Goal: Ask a question

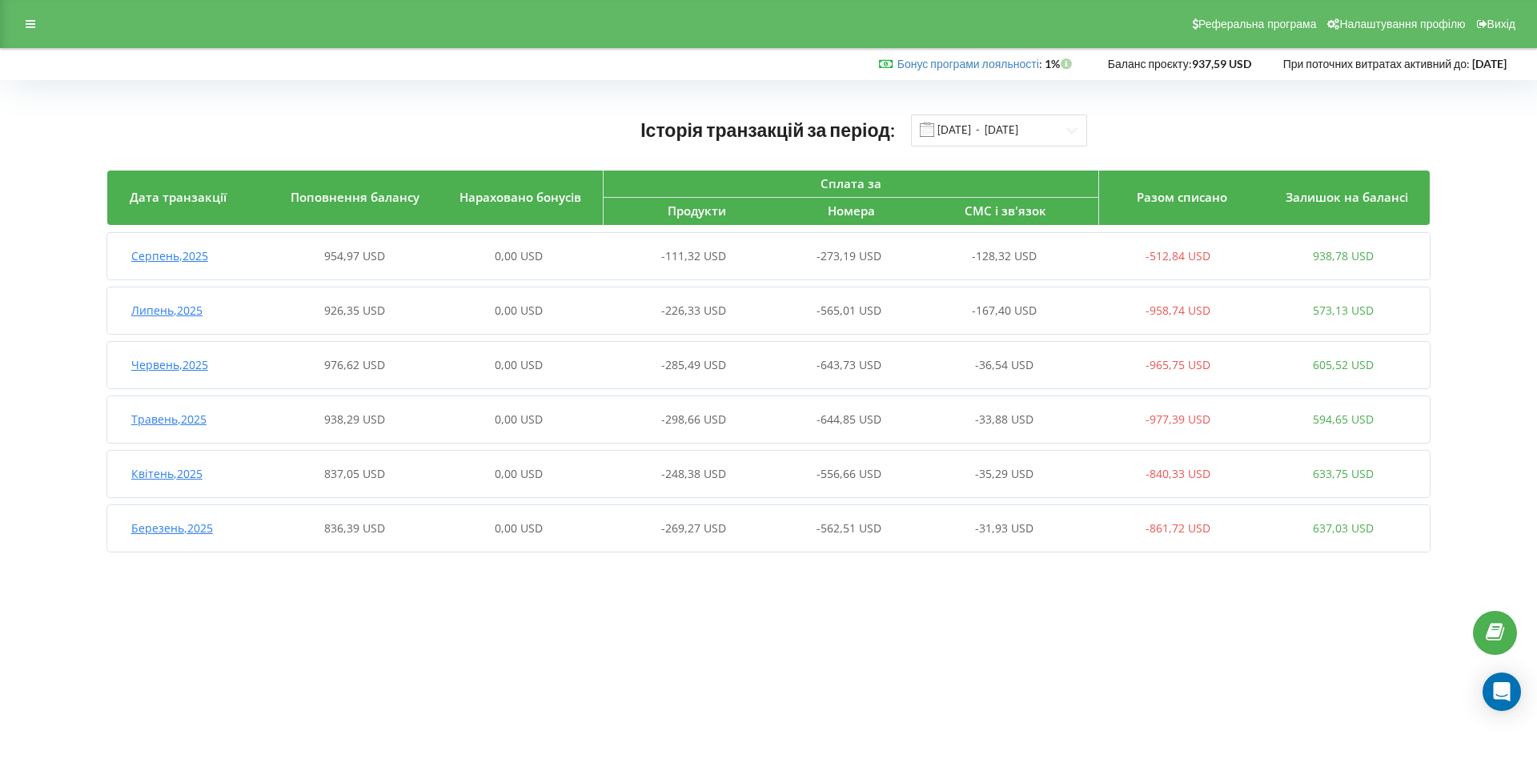
click at [173, 258] on span "Серпень , 2025" at bounding box center [169, 255] width 77 height 15
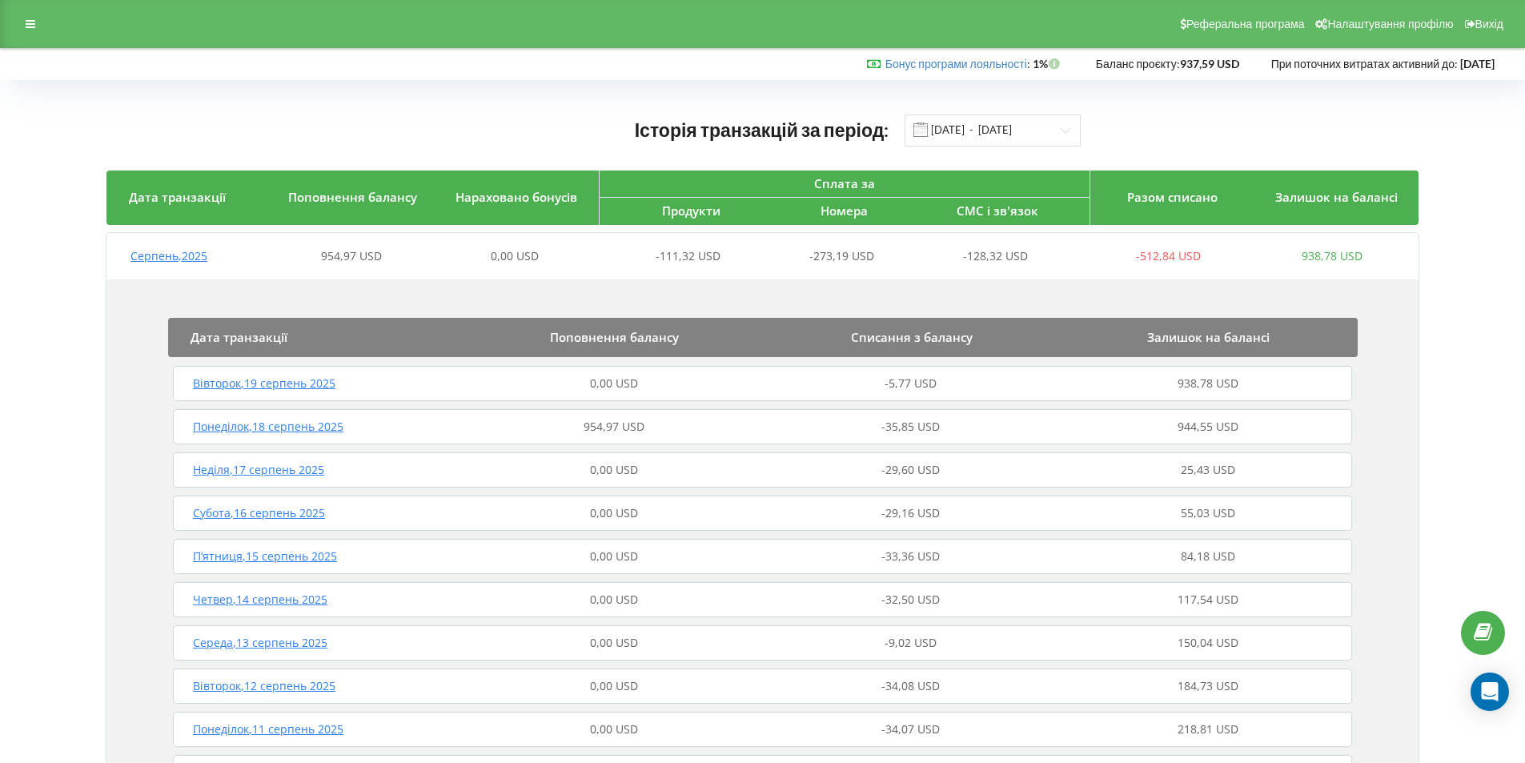
click at [266, 391] on span "Вівторок , 19 серпень 2025" at bounding box center [264, 382] width 142 height 15
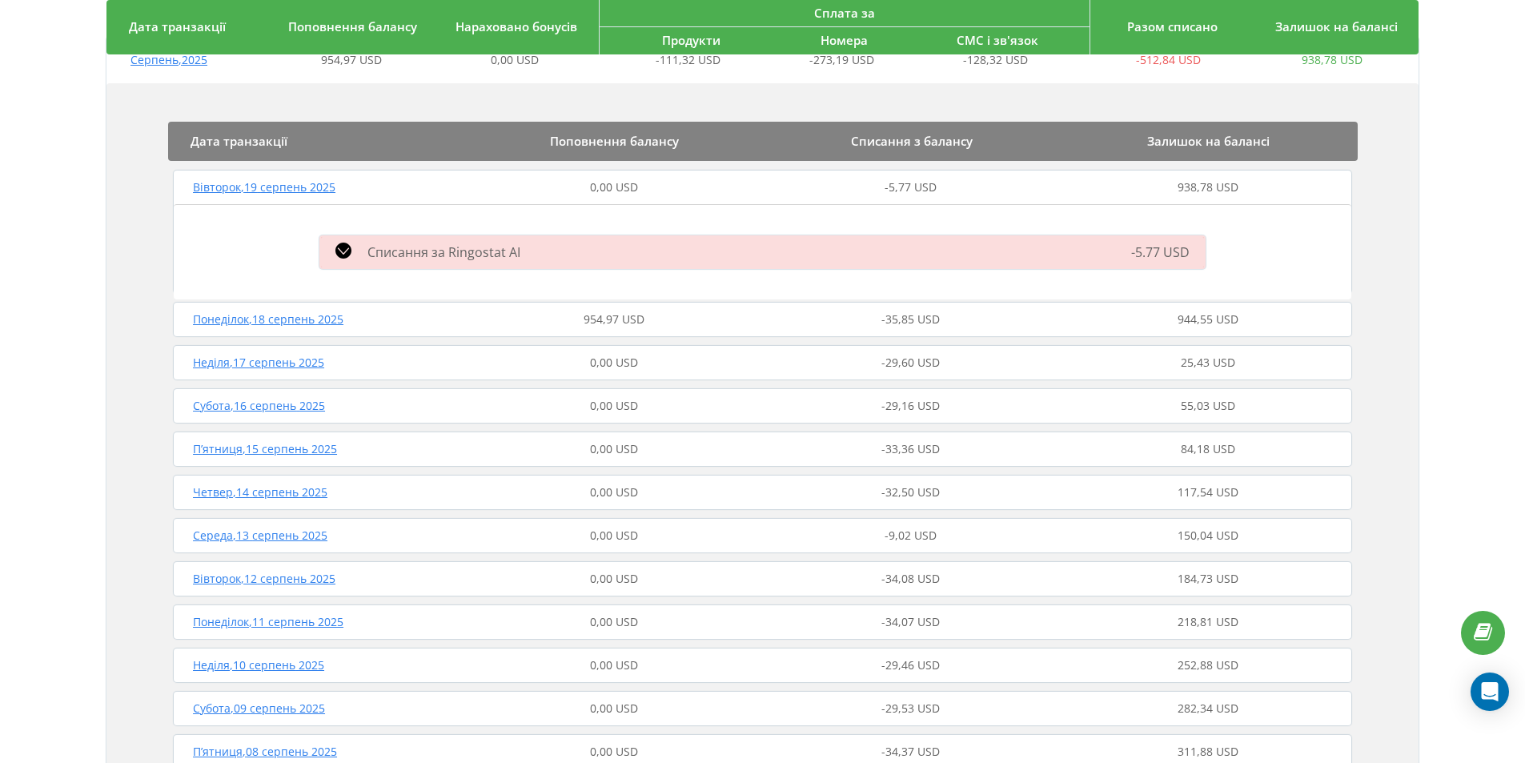
scroll to position [160, 0]
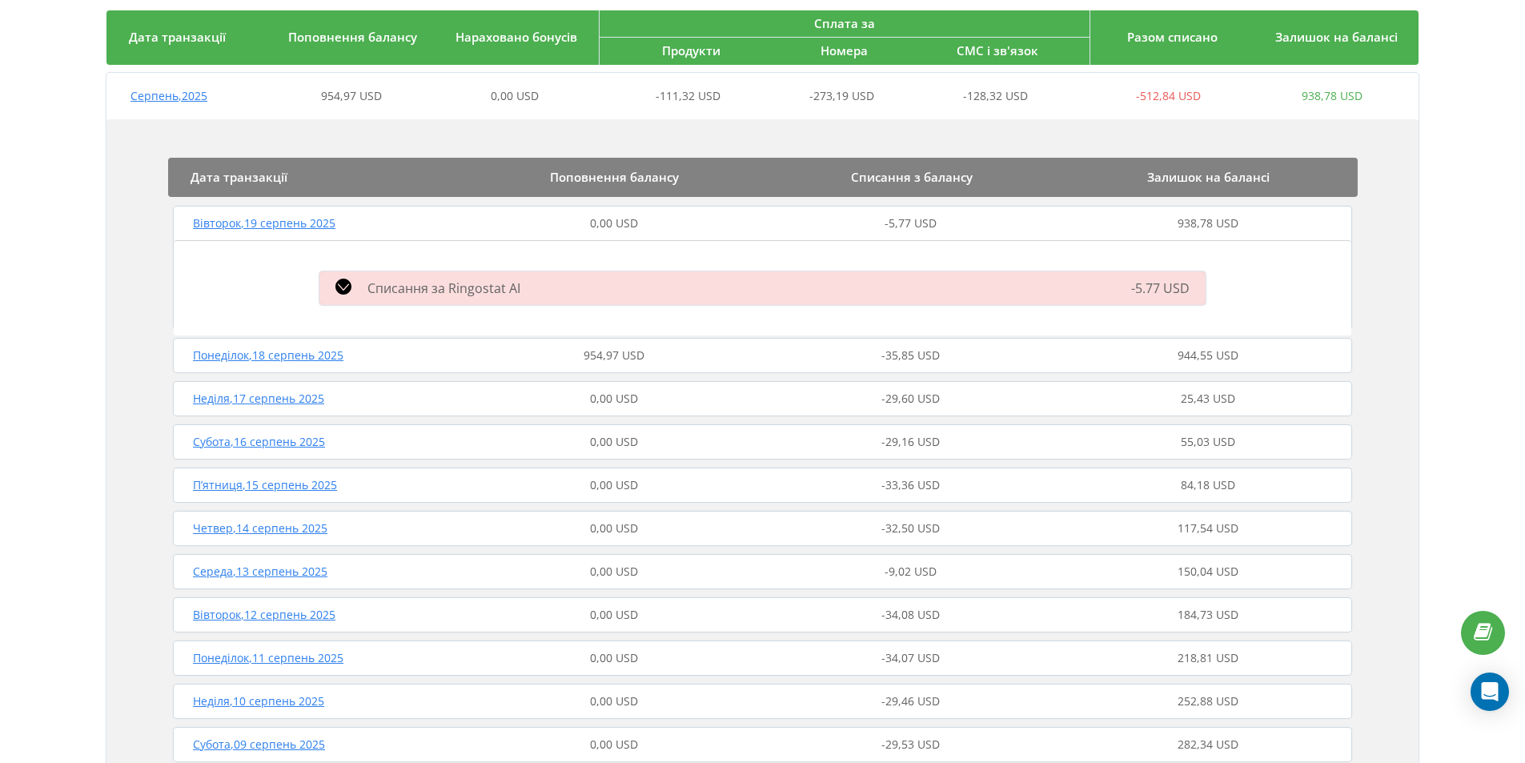
click at [285, 354] on span "Понеділок , 18 серпень 2025" at bounding box center [268, 354] width 150 height 15
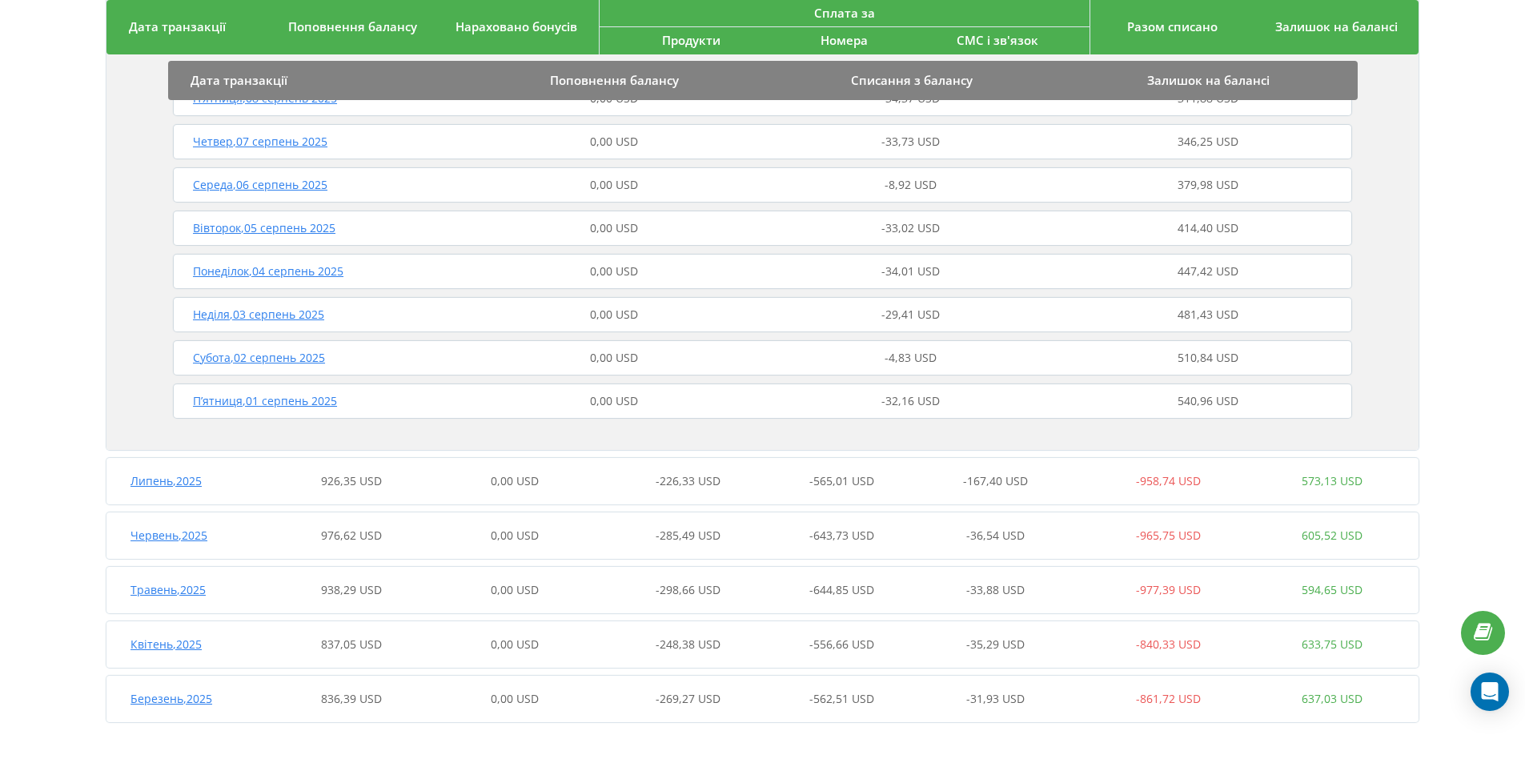
scroll to position [1104, 0]
click at [169, 479] on span "Липень , 2025" at bounding box center [165, 479] width 71 height 15
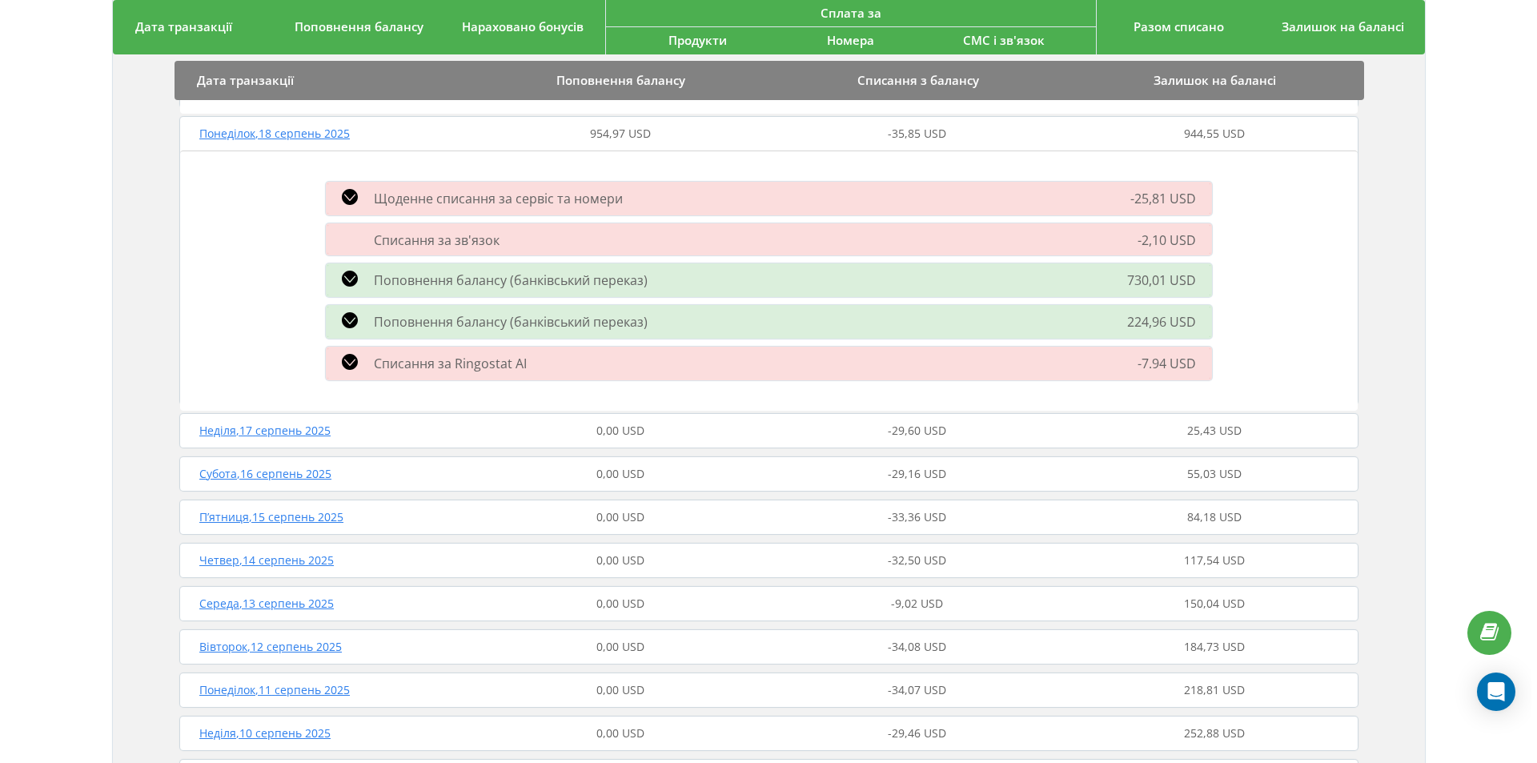
scroll to position [0, 0]
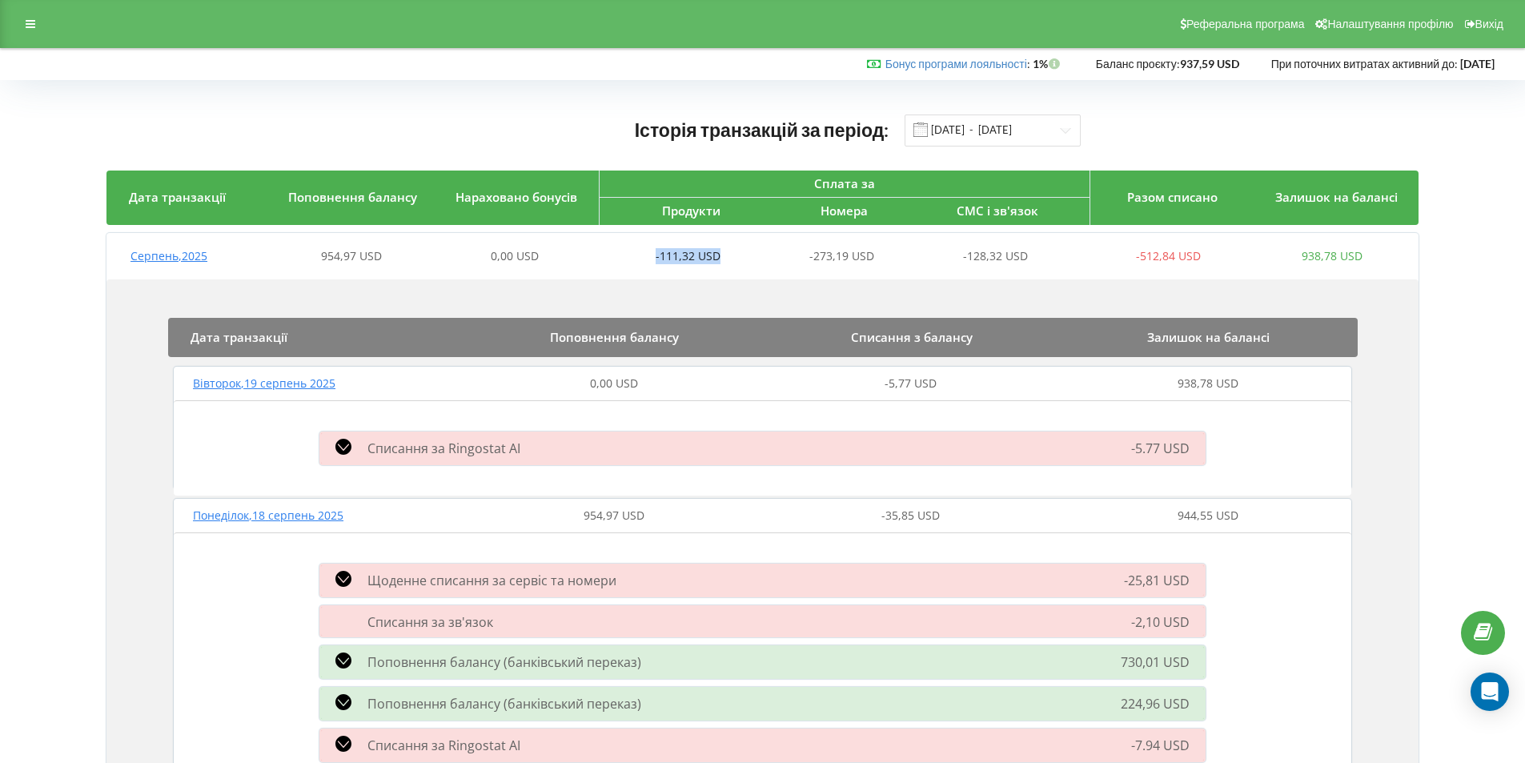
drag, startPoint x: 649, startPoint y: 253, endPoint x: 799, endPoint y: 248, distance: 149.8
click at [735, 252] on div "-111,32 USD" at bounding box center [677, 256] width 163 height 16
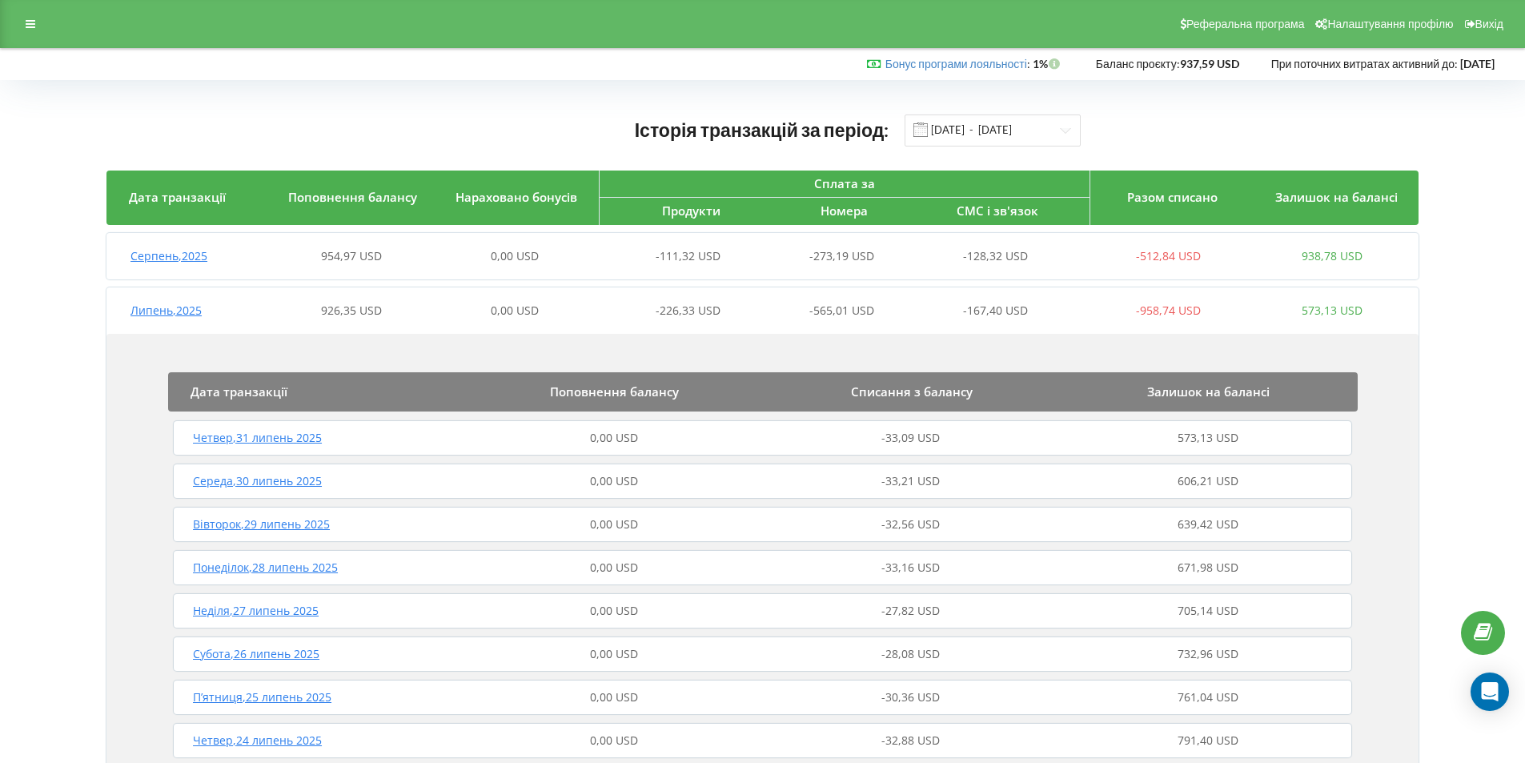
click at [175, 311] on span "Липень , 2025" at bounding box center [165, 310] width 71 height 15
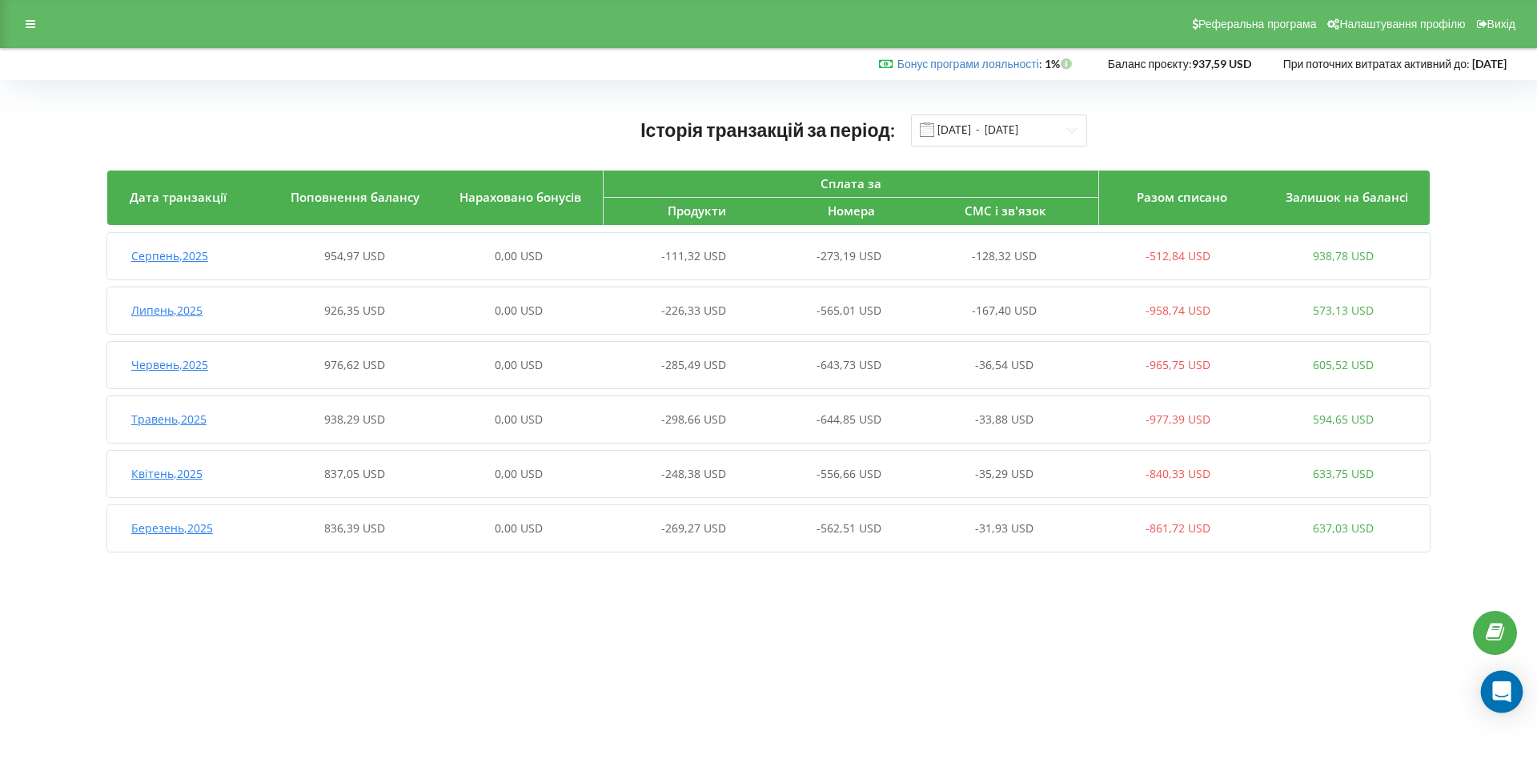
click at [1510, 700] on icon "Open Intercom Messenger" at bounding box center [1501, 691] width 21 height 21
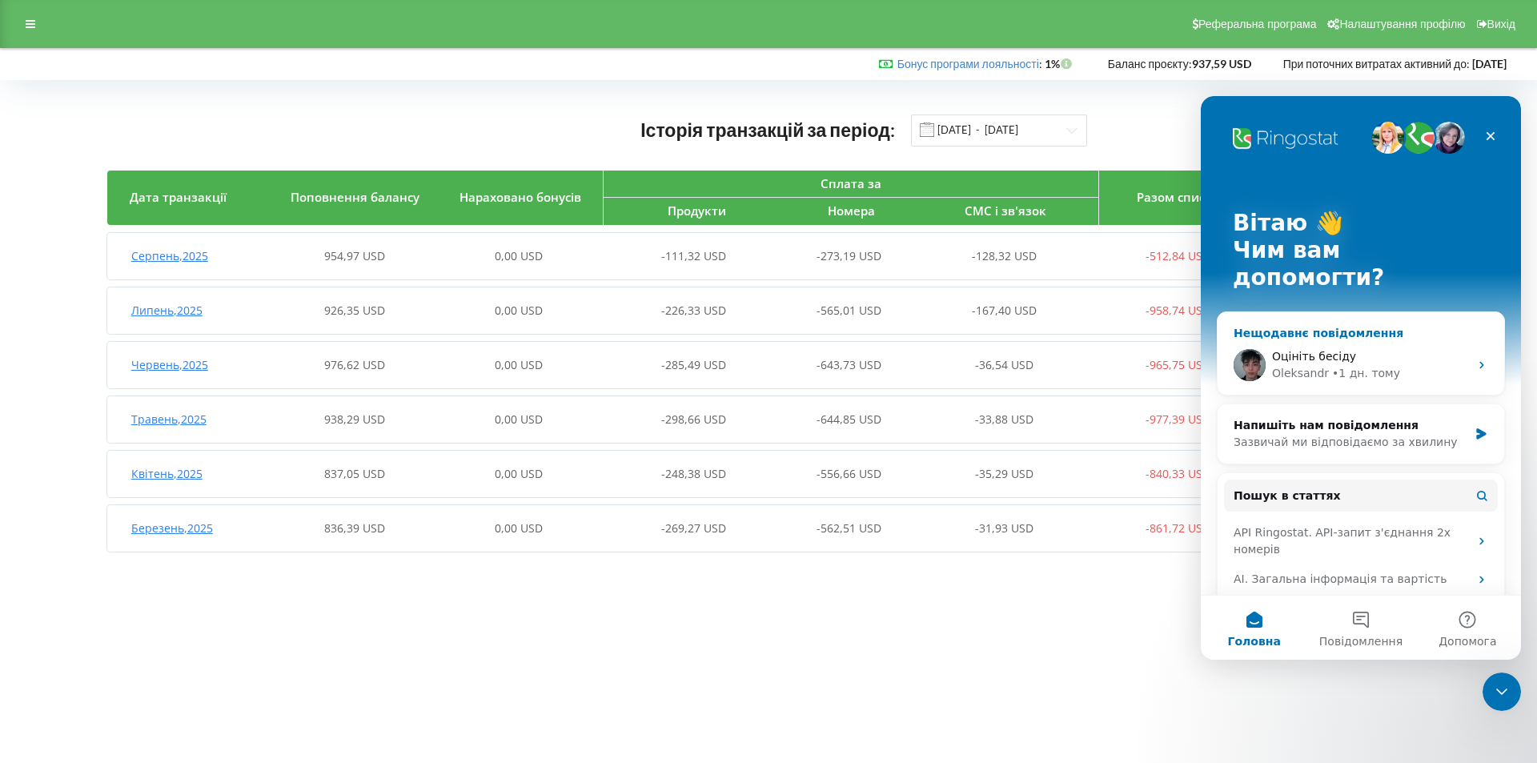
click at [1372, 335] on div "[PERSON_NAME] • 1 дн. тому" at bounding box center [1361, 364] width 287 height 59
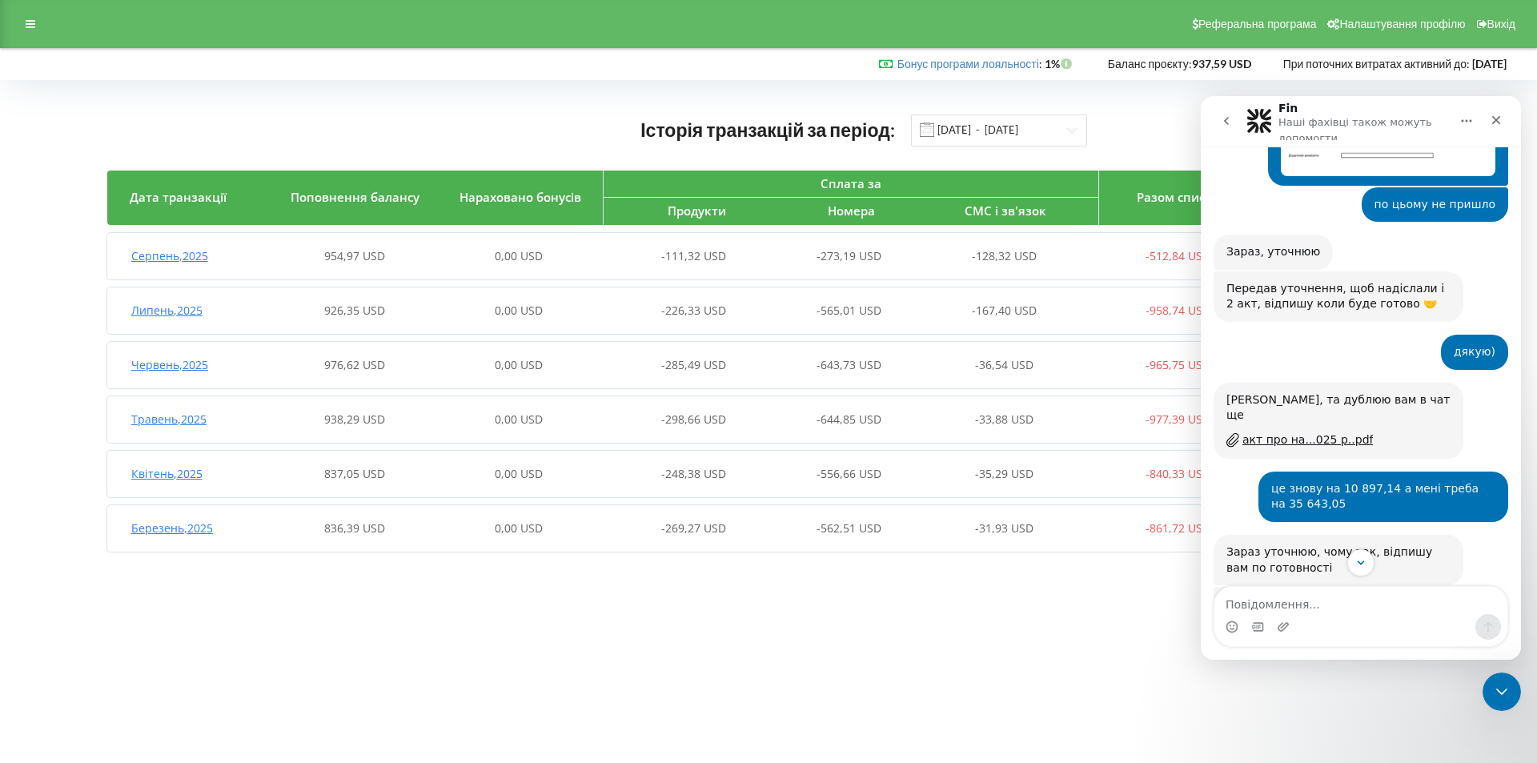
scroll to position [2027, 0]
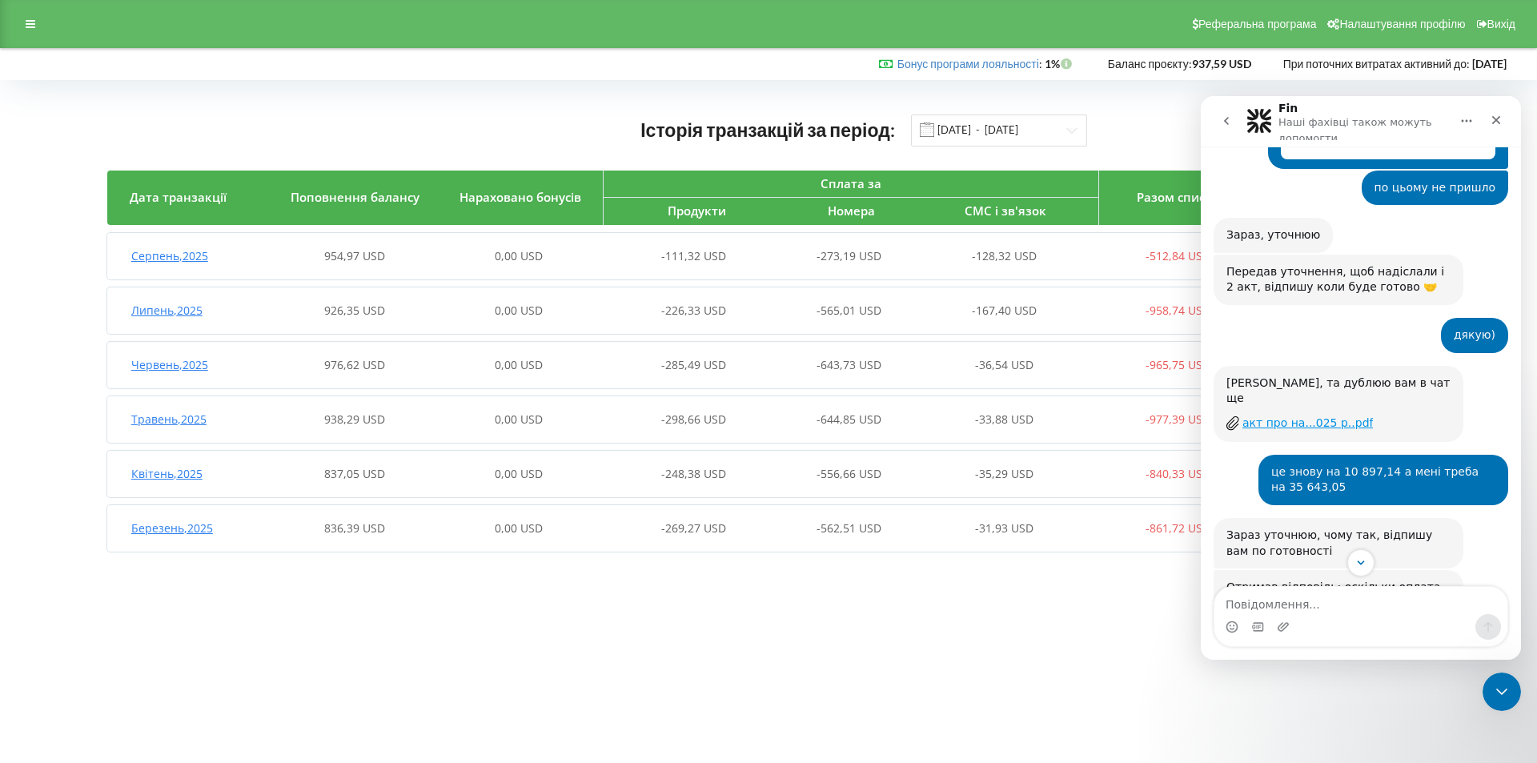
click at [1292, 415] on div "акт про на...025 р..pdf" at bounding box center [1307, 423] width 130 height 17
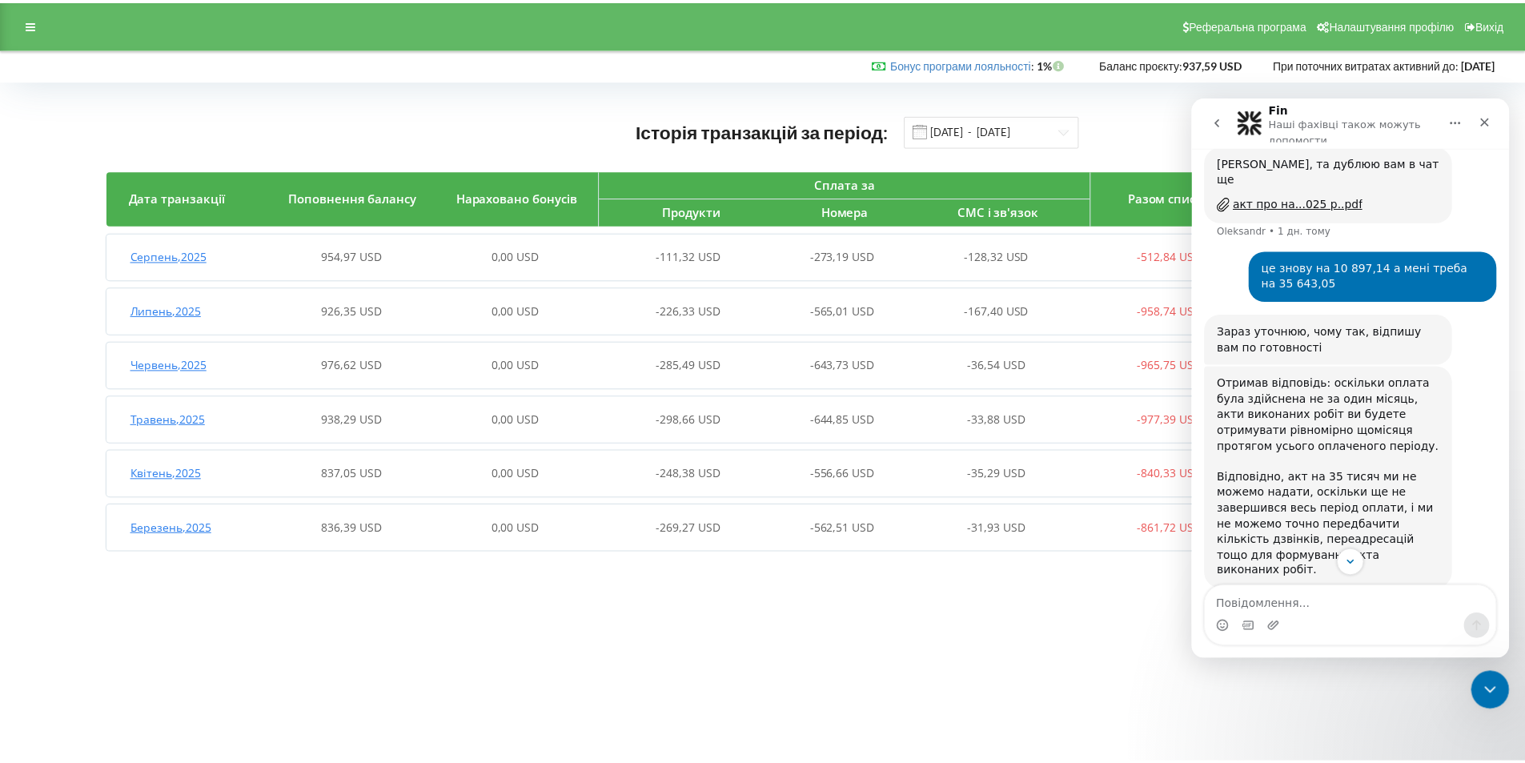
scroll to position [2283, 0]
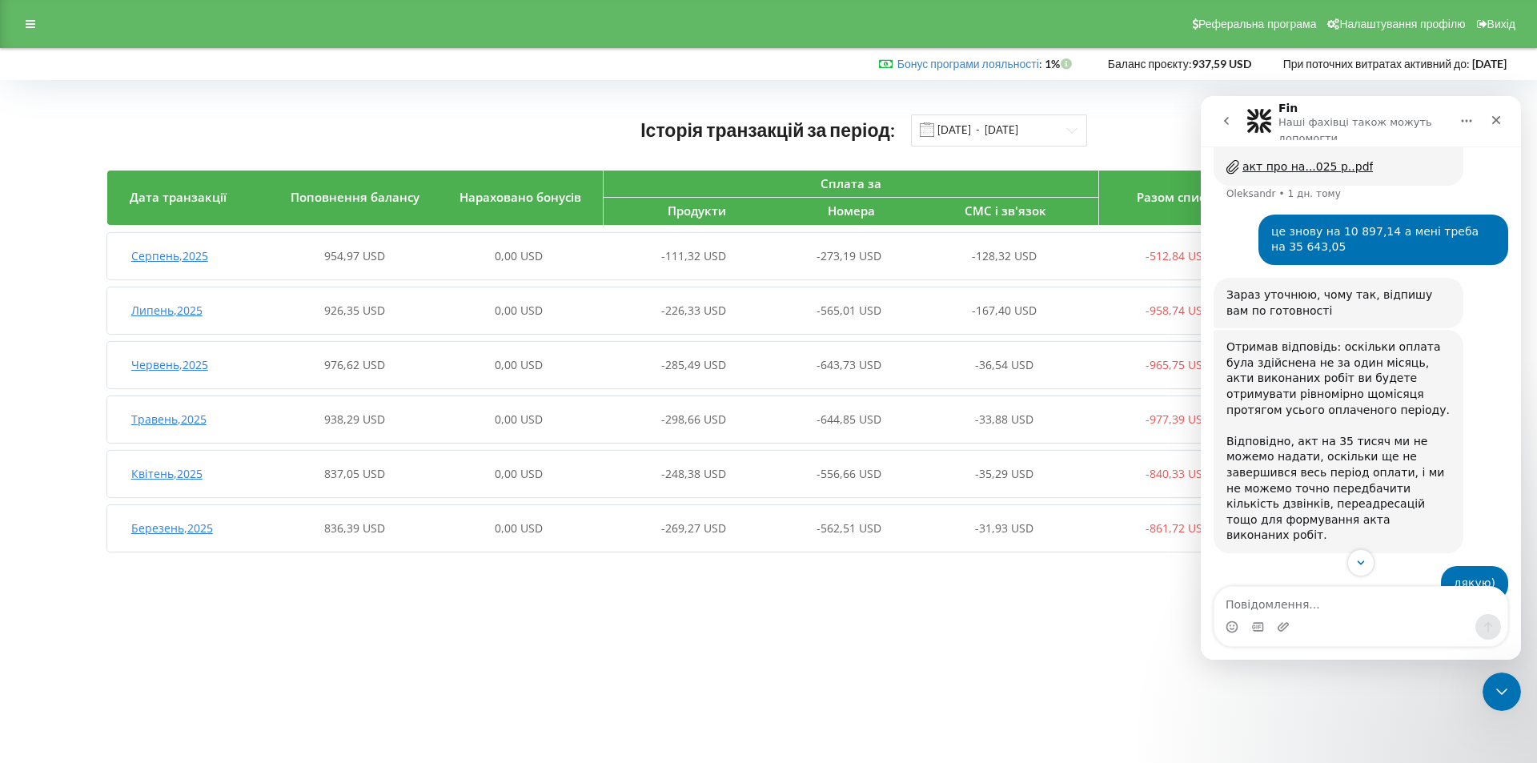
click at [191, 319] on div "[DATE] 926,35 USD 0,00 USD -226,33 USD -565,01 USD -167,40 USD -958,74 USD 573,…" at bounding box center [766, 310] width 1318 height 38
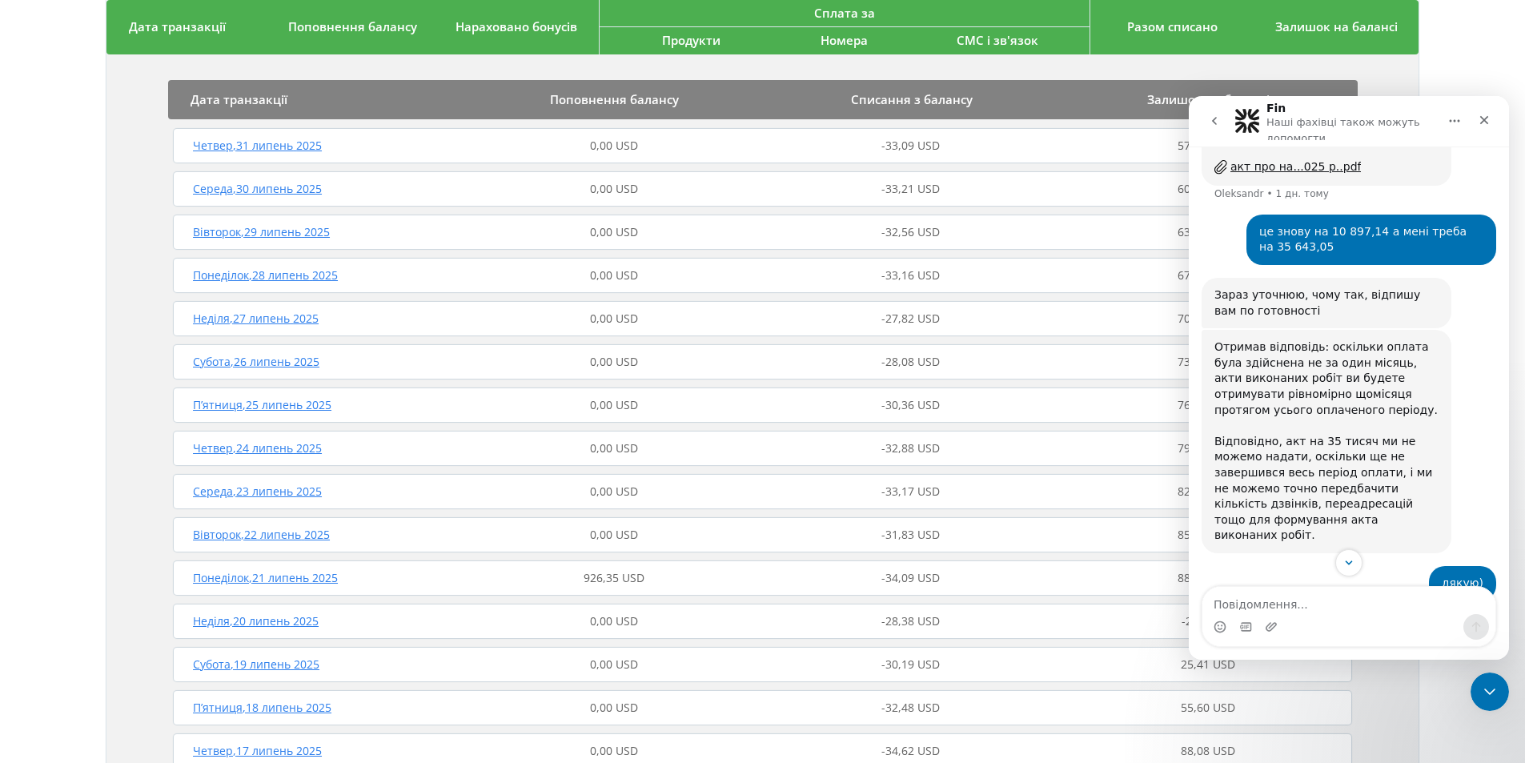
scroll to position [320, 0]
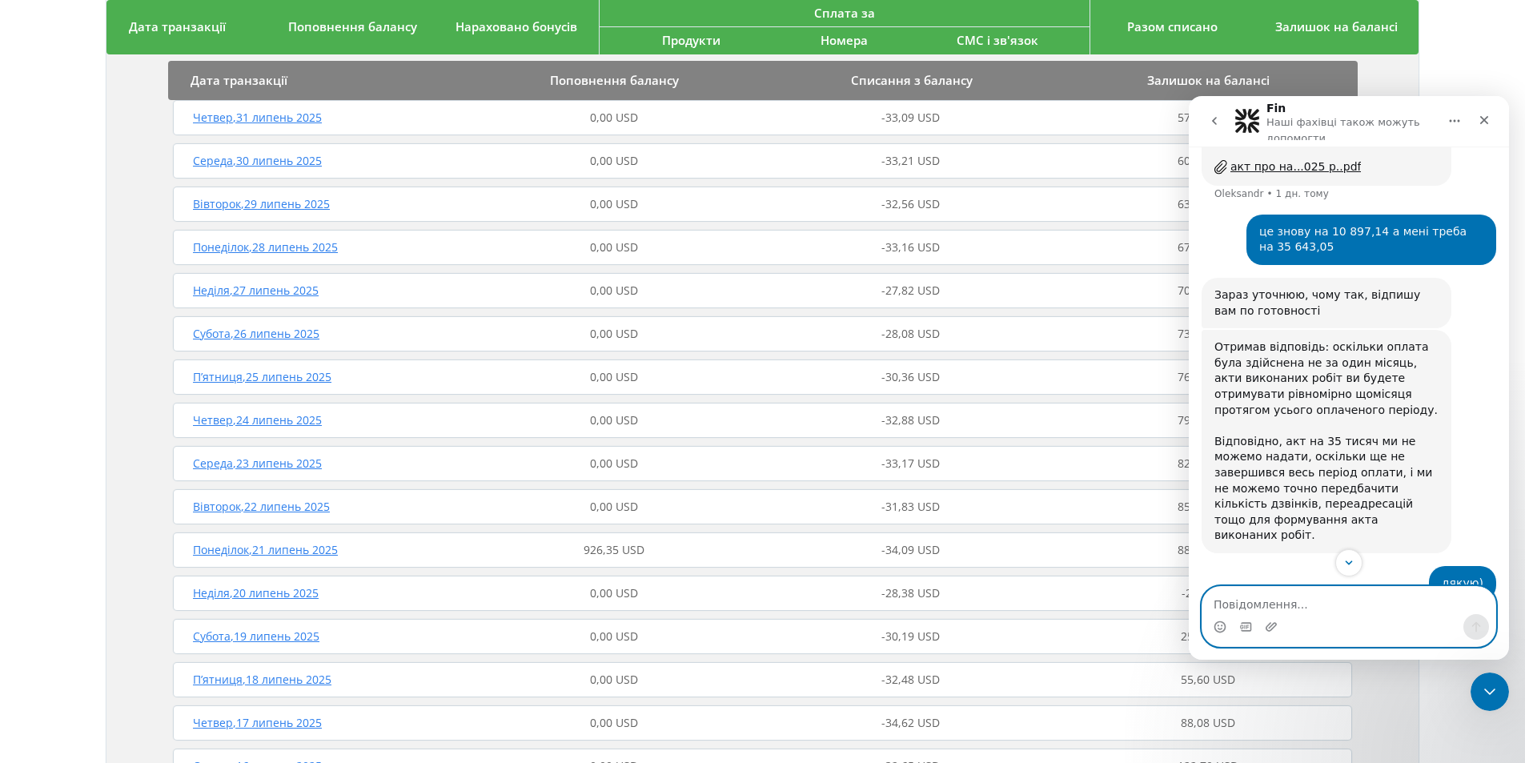
click at [1293, 603] on textarea "Повідомлення..." at bounding box center [1348, 600] width 293 height 27
type textarea "Доброго дня! Вишліть будь ласка акт звірки за [DATE]"
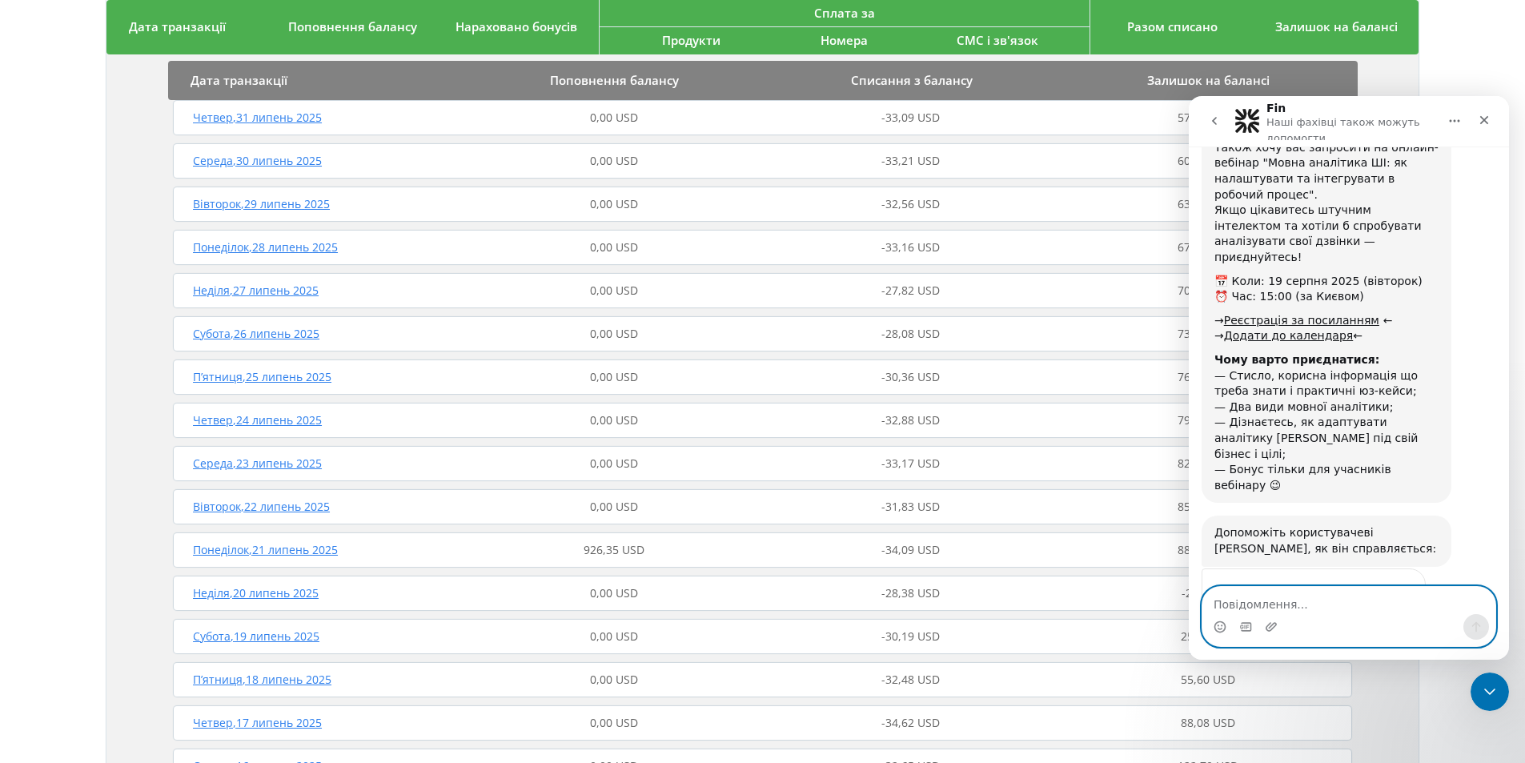
scroll to position [3205, 0]
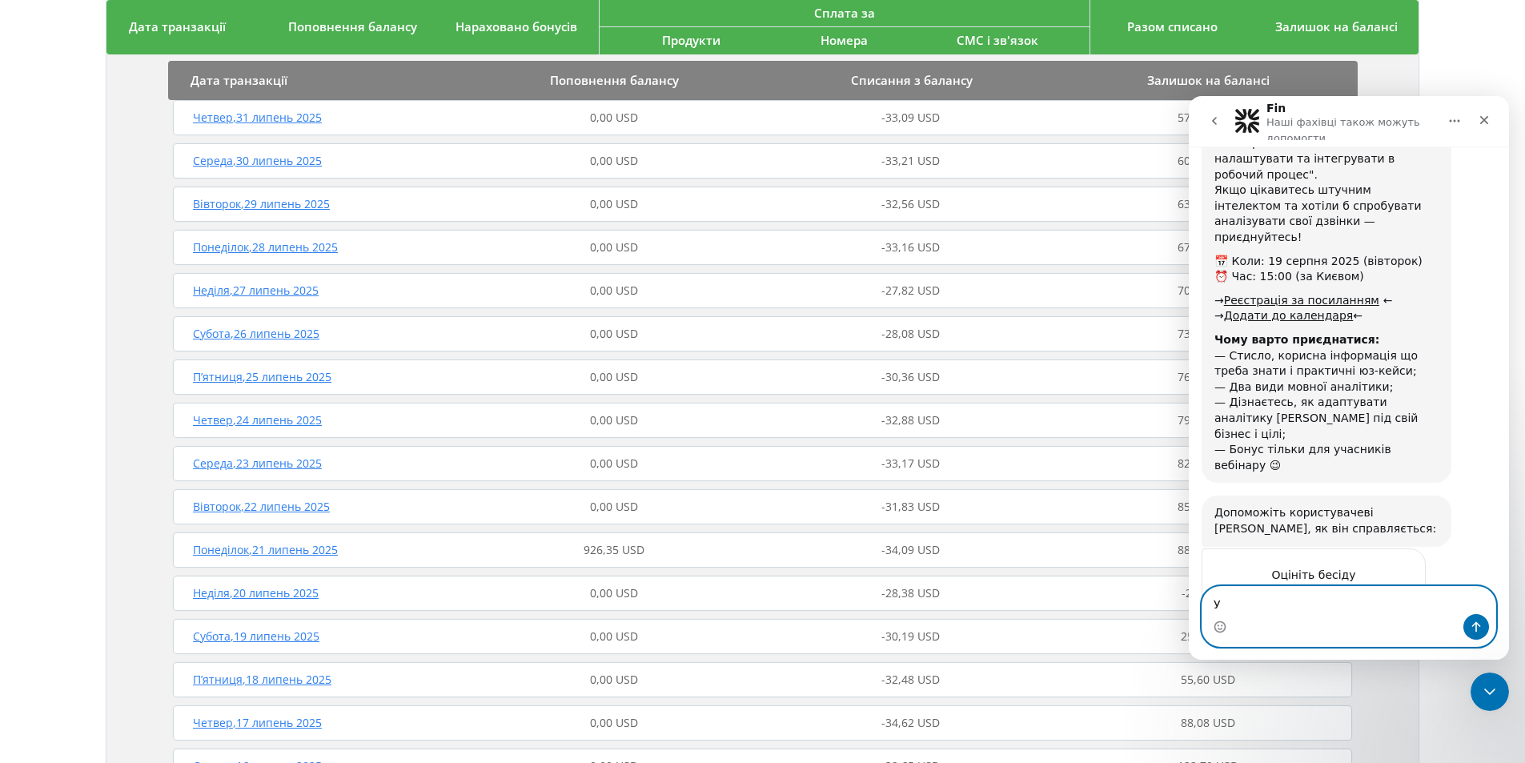
type textarea "У"
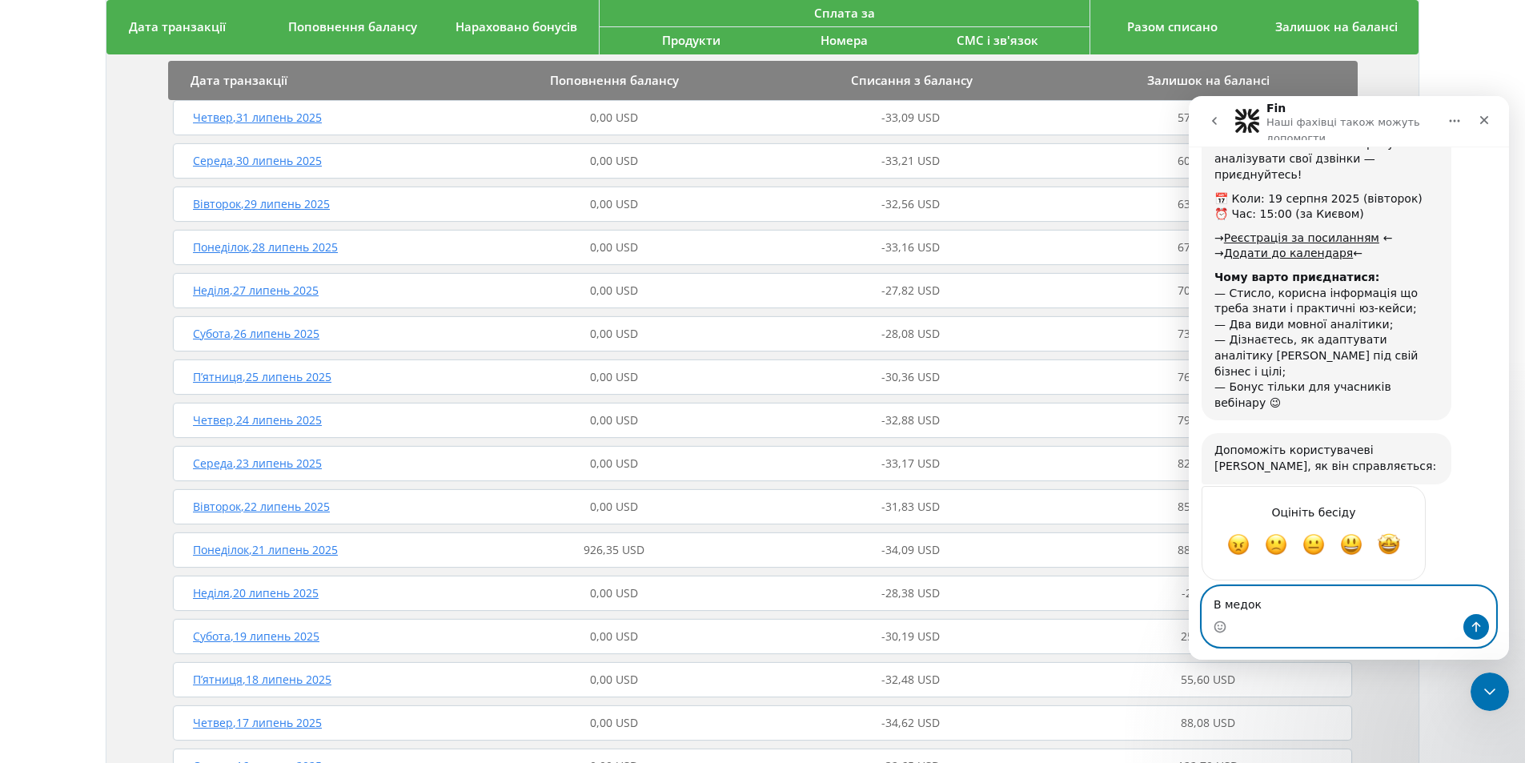
scroll to position [3267, 0]
type textarea "В медок"
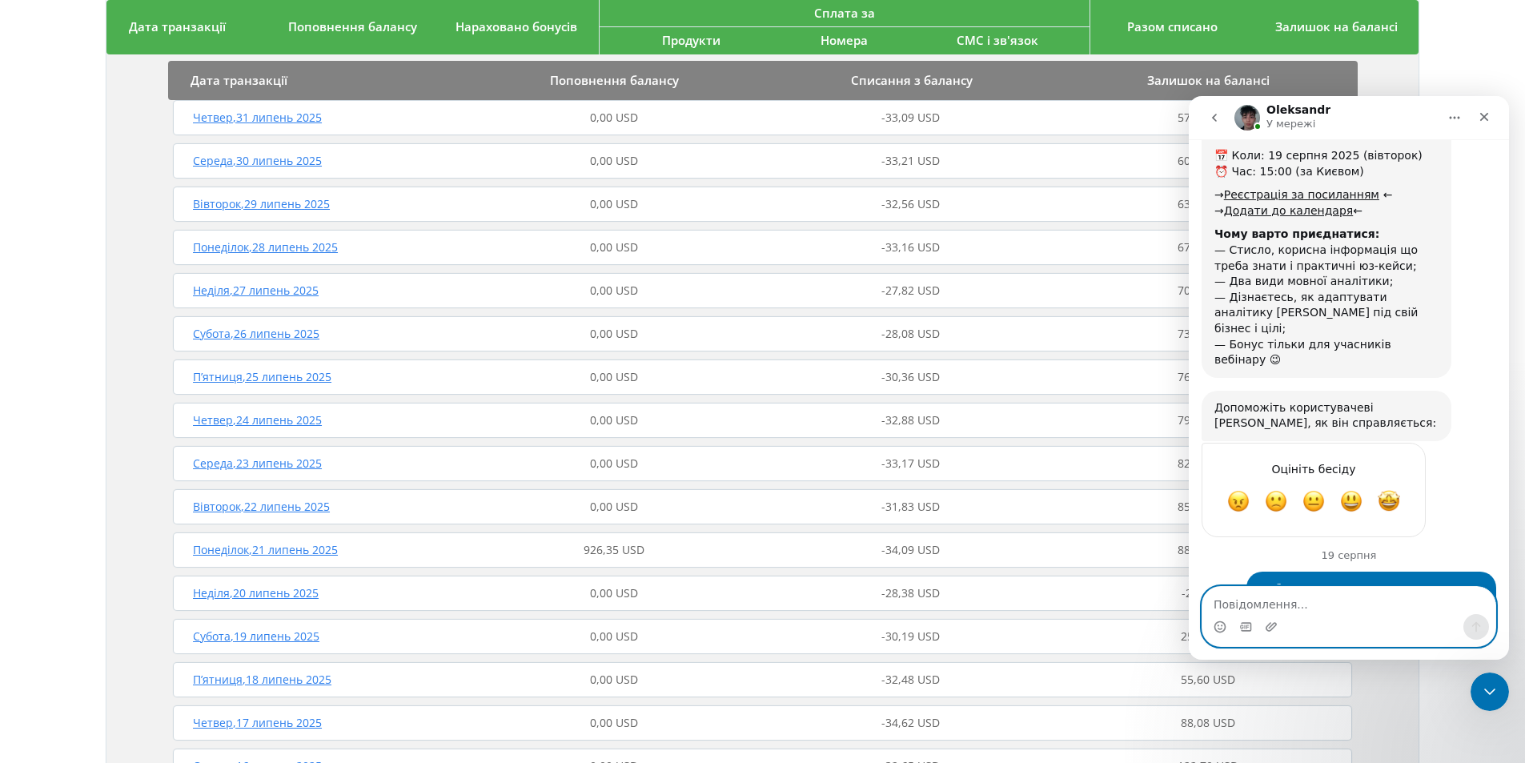
scroll to position [3315, 0]
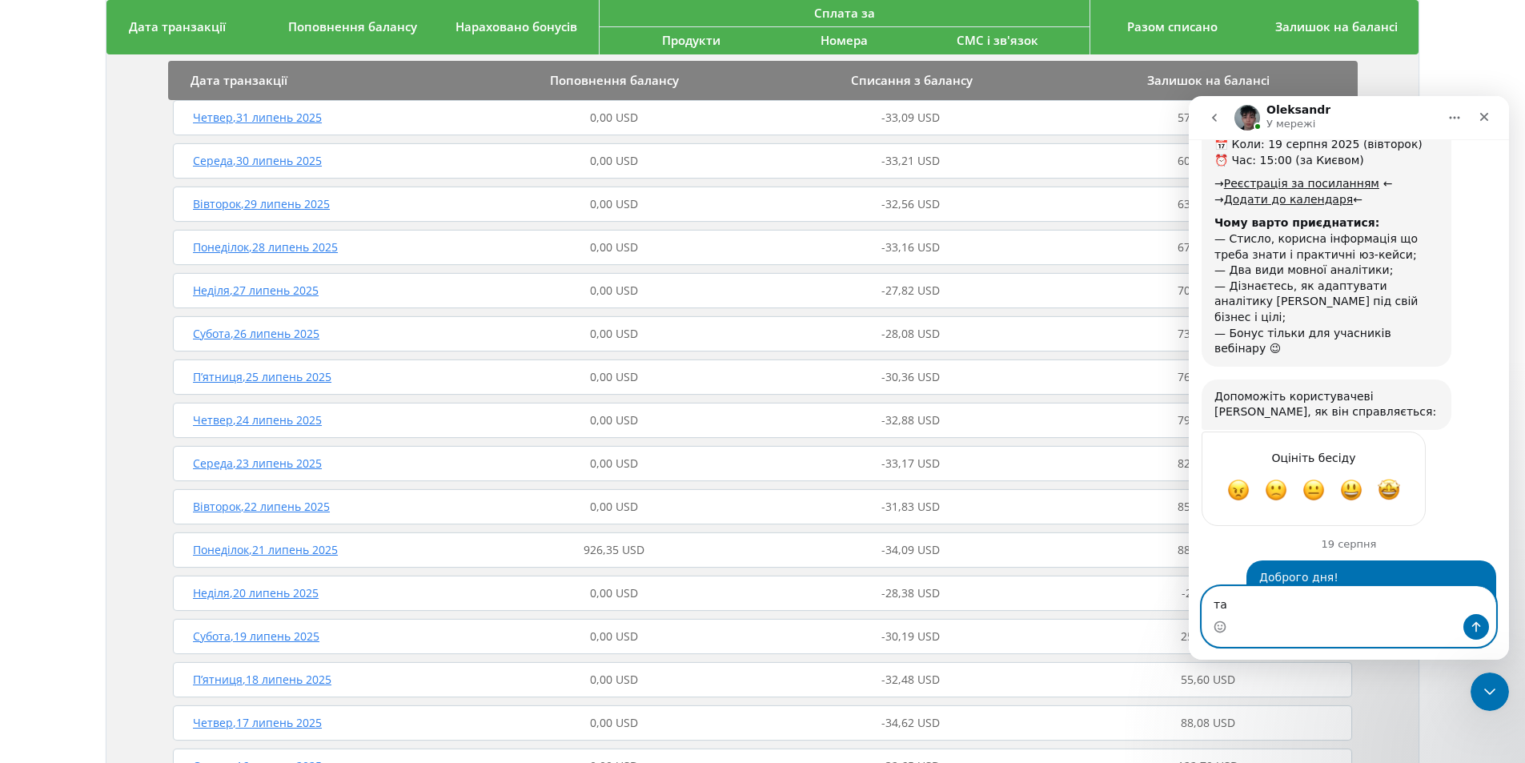
type textarea "так"
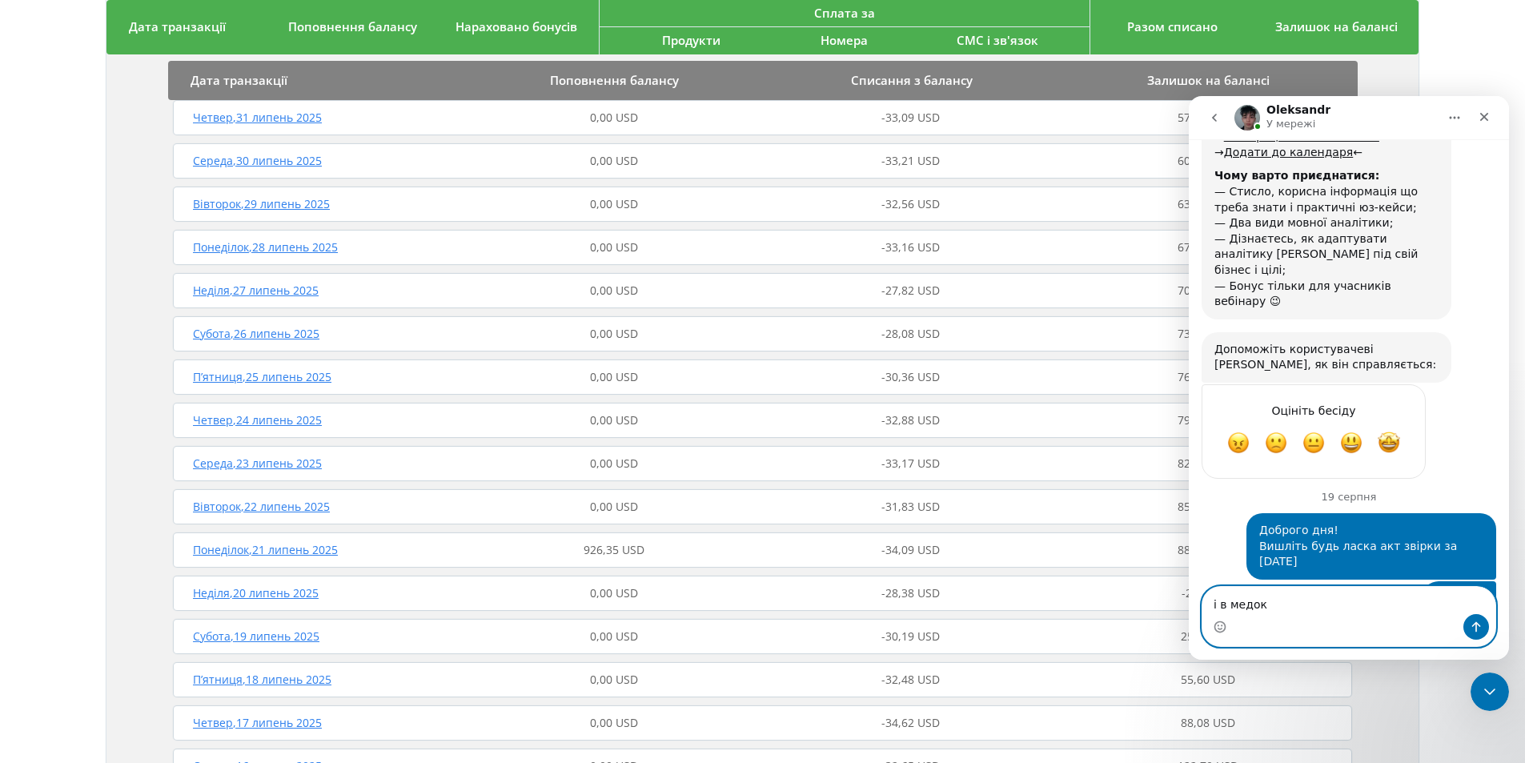
type textarea "і в медок"
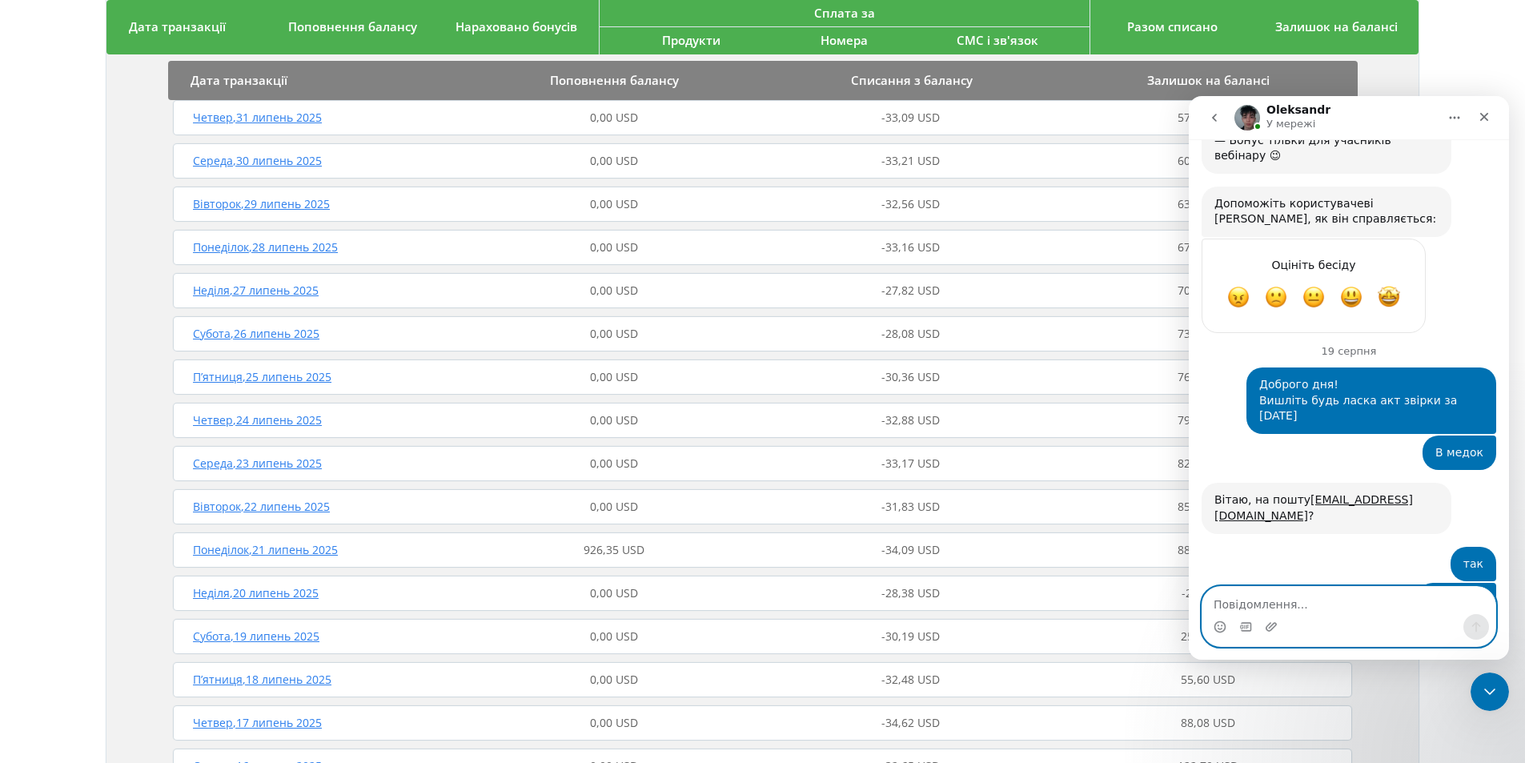
scroll to position [3530, 0]
